Goal: Find specific page/section: Find specific page/section

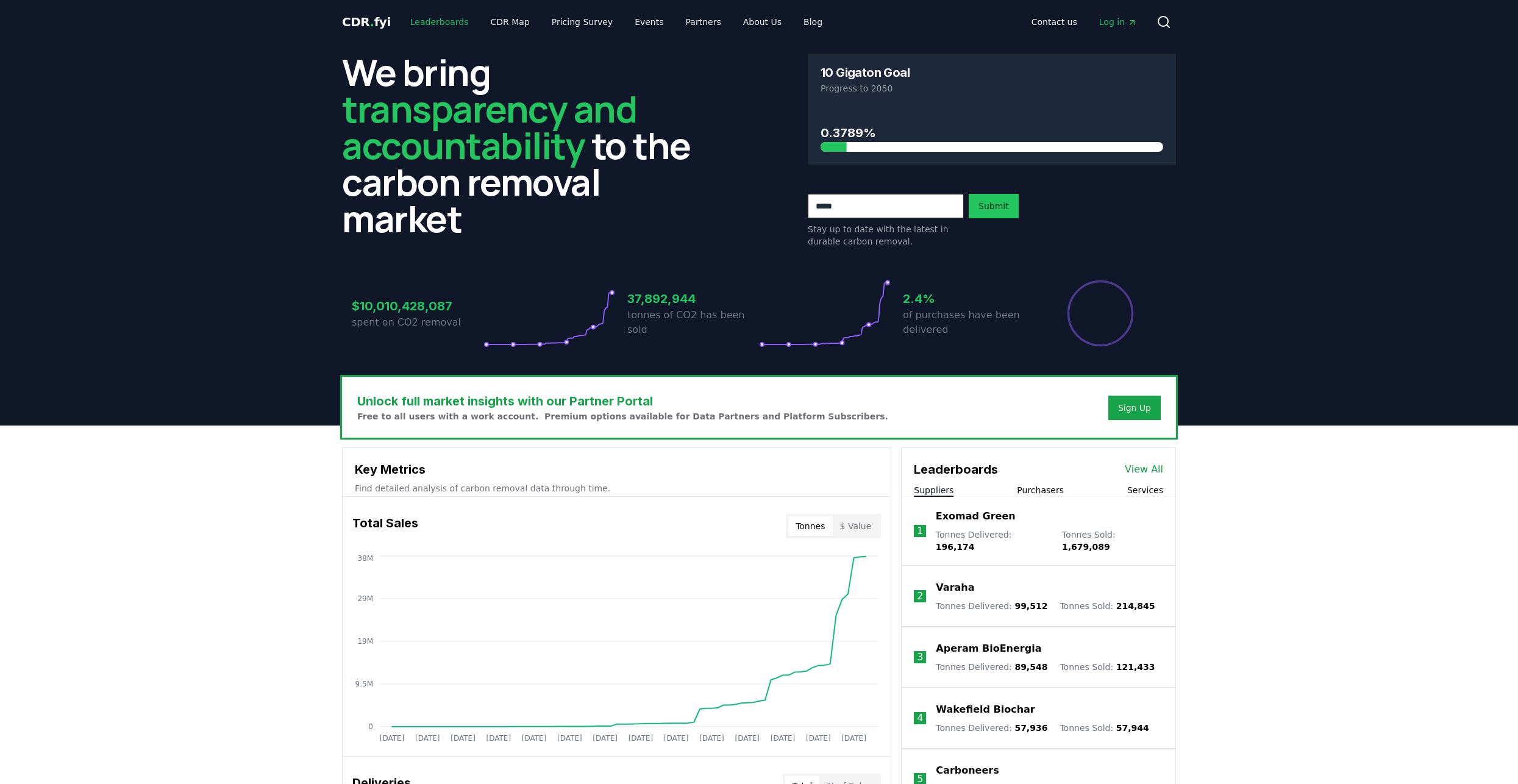
click at [431, 25] on link "Leaderboards" at bounding box center [439, 22] width 78 height 22
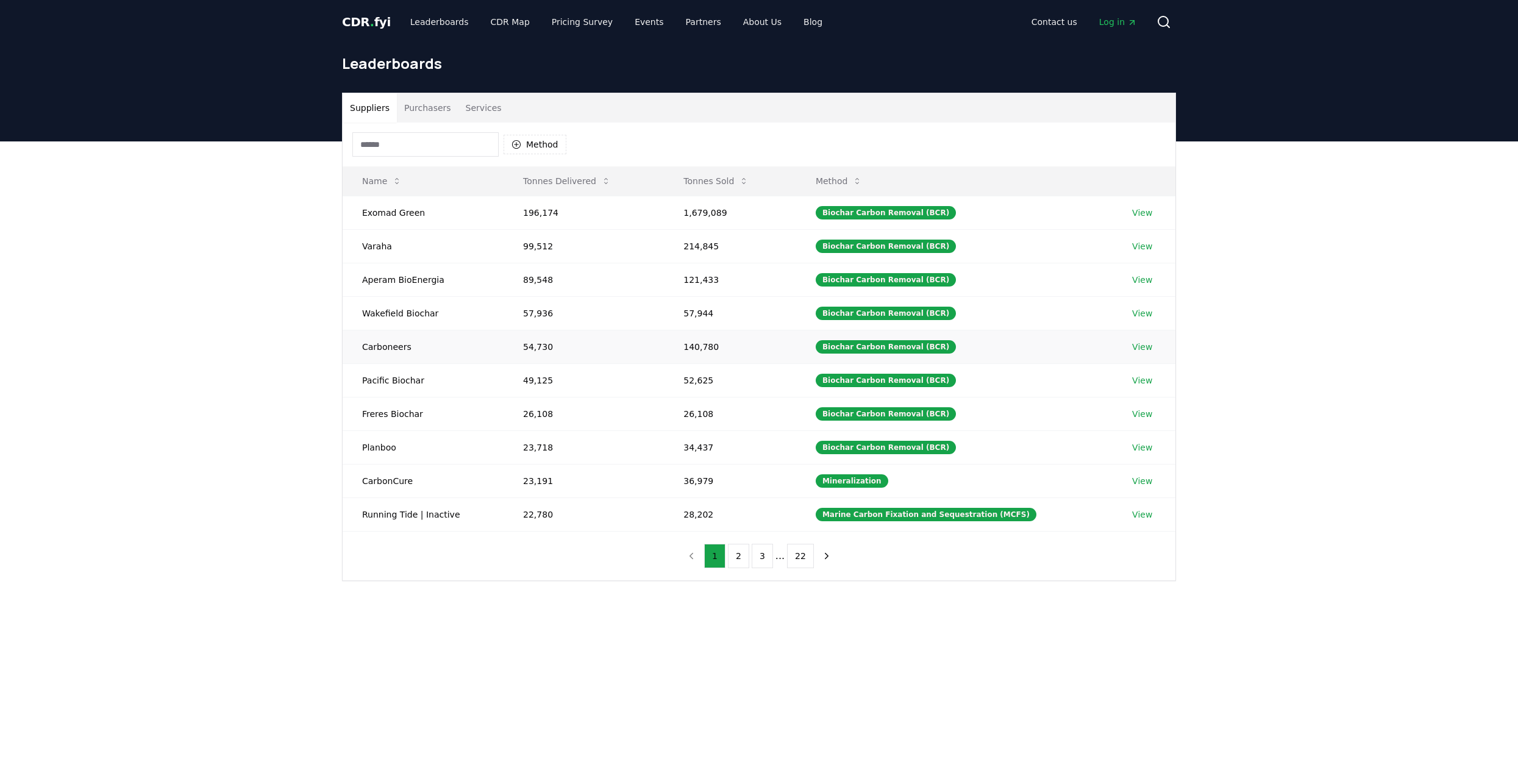
click at [402, 344] on td "Carboneers" at bounding box center [422, 347] width 161 height 34
drag, startPoint x: 348, startPoint y: 349, endPoint x: 379, endPoint y: 345, distance: 31.3
click at [379, 345] on td "Carboneers" at bounding box center [422, 347] width 161 height 34
drag, startPoint x: 379, startPoint y: 345, endPoint x: 501, endPoint y: 215, distance: 178.3
click at [501, 215] on td "Exomad Green" at bounding box center [422, 213] width 161 height 34
